Goal: Navigation & Orientation: Find specific page/section

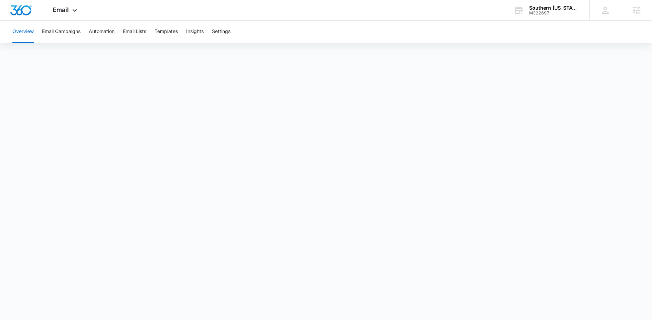
click at [180, 31] on div "Overview Email Campaigns Automation Email Lists Templates Insights Settings" at bounding box center [326, 32] width 636 height 22
click at [174, 32] on button "Templates" at bounding box center [166, 32] width 23 height 22
click at [102, 29] on button "Automation" at bounding box center [102, 32] width 26 height 22
click at [176, 31] on button "Templates" at bounding box center [166, 32] width 23 height 22
click at [174, 31] on button "Templates" at bounding box center [166, 32] width 23 height 22
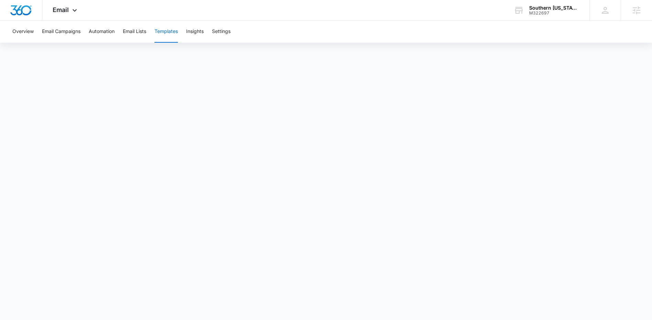
click at [150, 31] on div "Overview Email Campaigns Automation Email Lists Templates Insights Settings" at bounding box center [326, 32] width 636 height 22
click at [146, 30] on button "Email Lists" at bounding box center [134, 32] width 23 height 22
click at [164, 32] on button "Templates" at bounding box center [166, 32] width 23 height 22
click at [69, 14] on div "Email Apps Reputation Websites Forms CRM Email Social Content Ads Intelligence …" at bounding box center [65, 10] width 47 height 20
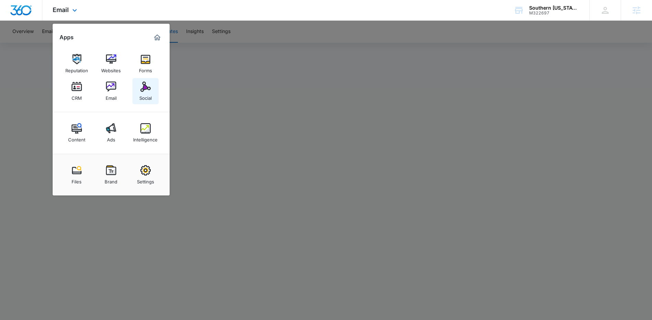
click at [148, 94] on div "Social" at bounding box center [145, 96] width 12 height 9
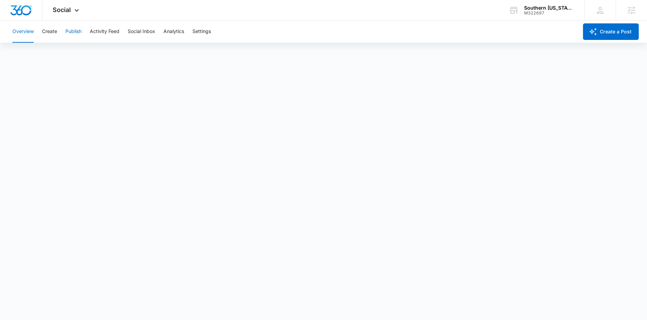
click at [75, 29] on button "Publish" at bounding box center [73, 32] width 16 height 22
click at [50, 51] on button "Schedules" at bounding box center [52, 52] width 23 height 19
click at [47, 33] on button "Create" at bounding box center [49, 32] width 15 height 22
click at [74, 31] on button "Publish" at bounding box center [73, 32] width 16 height 22
click at [55, 50] on button "Schedules" at bounding box center [52, 52] width 23 height 19
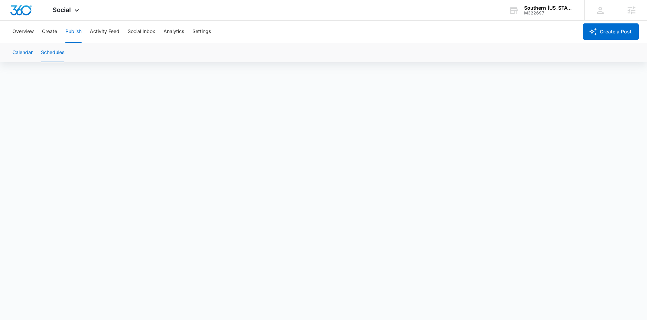
click at [28, 52] on button "Calendar" at bounding box center [22, 52] width 20 height 19
click at [58, 51] on button "Schedules" at bounding box center [52, 52] width 23 height 19
click at [50, 33] on button "Create" at bounding box center [49, 32] width 15 height 22
click at [78, 35] on button "Publish" at bounding box center [73, 32] width 16 height 22
click at [63, 56] on button "Schedules" at bounding box center [52, 52] width 23 height 19
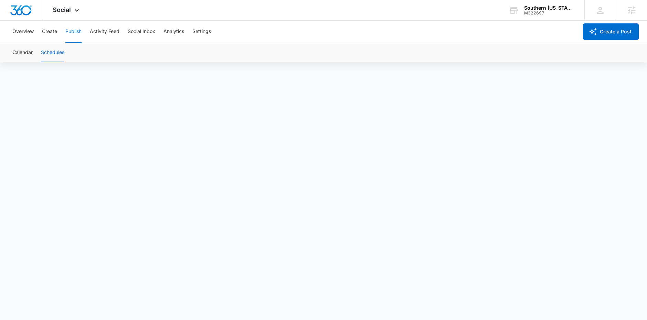
scroll to position [5, 0]
click at [26, 47] on button "Calendar" at bounding box center [22, 52] width 20 height 19
click at [51, 54] on button "Schedules" at bounding box center [52, 52] width 23 height 19
click at [28, 51] on button "Calendar" at bounding box center [22, 52] width 20 height 19
